Goal: Book appointment/travel/reservation

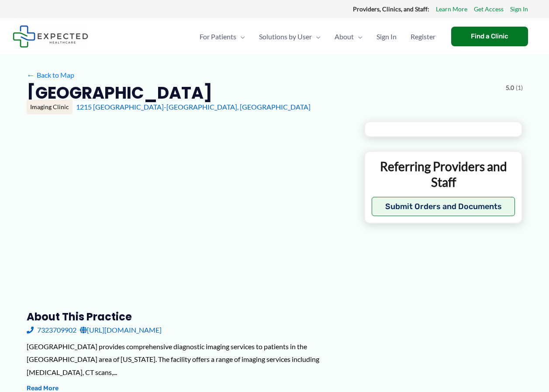
type input "**********"
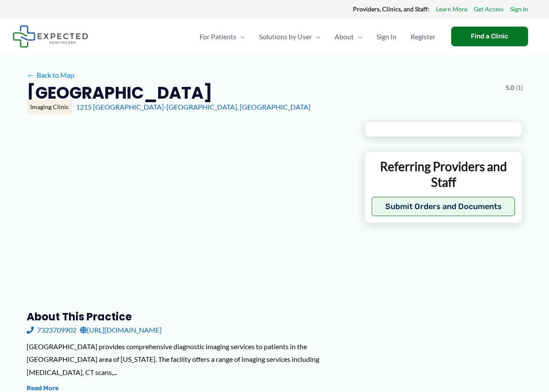
type input "**********"
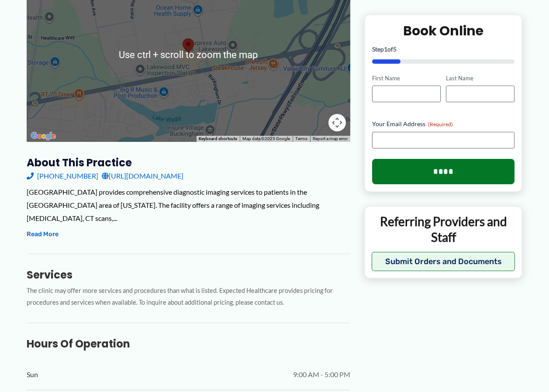
scroll to position [175, 0]
